Goal: Task Accomplishment & Management: Complete application form

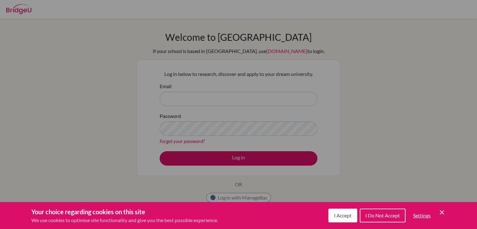
click at [344, 216] on span "I Accept" at bounding box center [343, 215] width 18 height 6
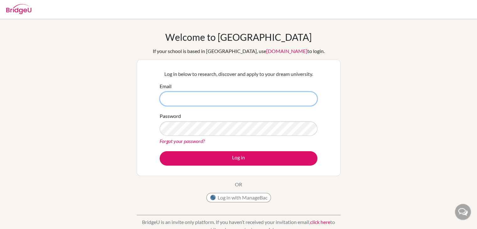
click at [170, 97] on input "Email" at bounding box center [239, 99] width 158 height 14
type input "[EMAIL_ADDRESS][DOMAIN_NAME]"
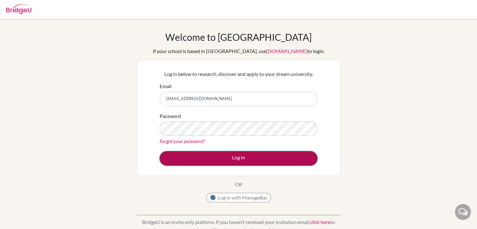
click at [197, 156] on button "Log in" at bounding box center [239, 158] width 158 height 14
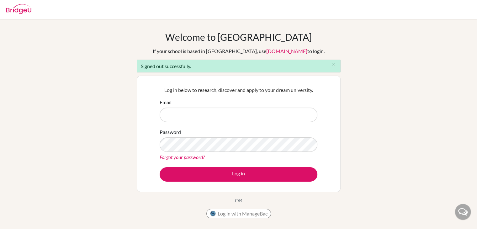
click at [176, 114] on input "Email" at bounding box center [239, 115] width 158 height 14
type input "[EMAIL_ADDRESS][DOMAIN_NAME]"
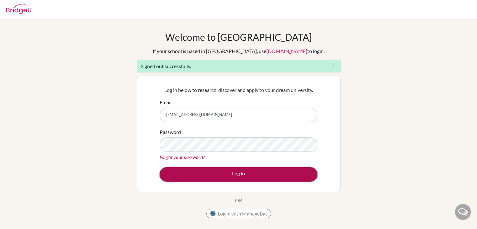
click at [173, 171] on button "Log in" at bounding box center [239, 174] width 158 height 14
